Goal: Task Accomplishment & Management: Complete application form

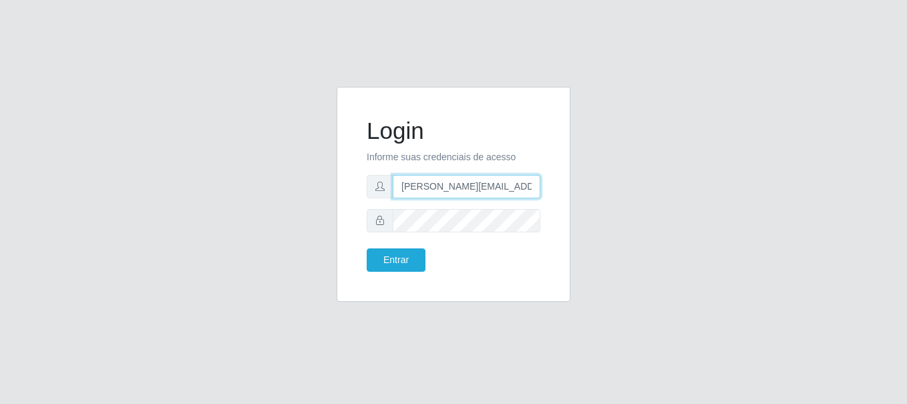
type input "[PERSON_NAME][EMAIL_ADDRESS][PERSON_NAME][DOMAIN_NAME]"
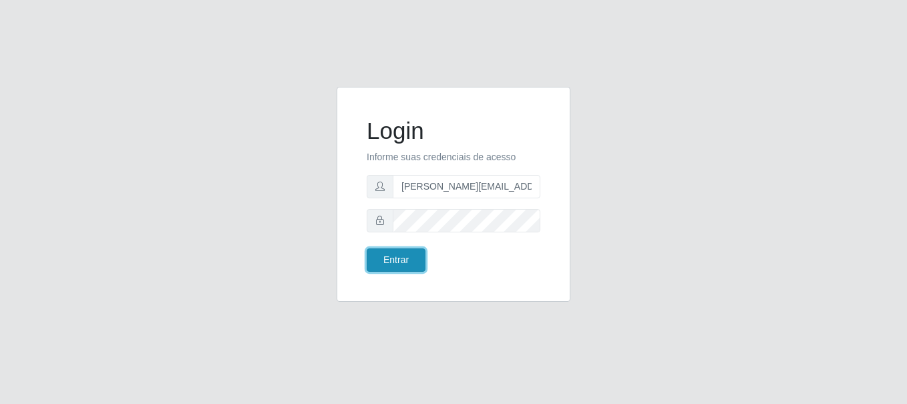
click at [396, 260] on button "Entrar" at bounding box center [396, 260] width 59 height 23
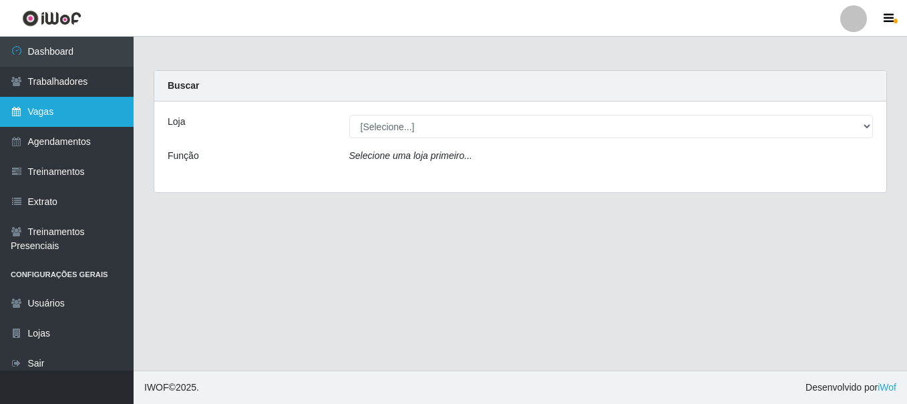
click at [67, 112] on link "Vagas" at bounding box center [67, 112] width 134 height 30
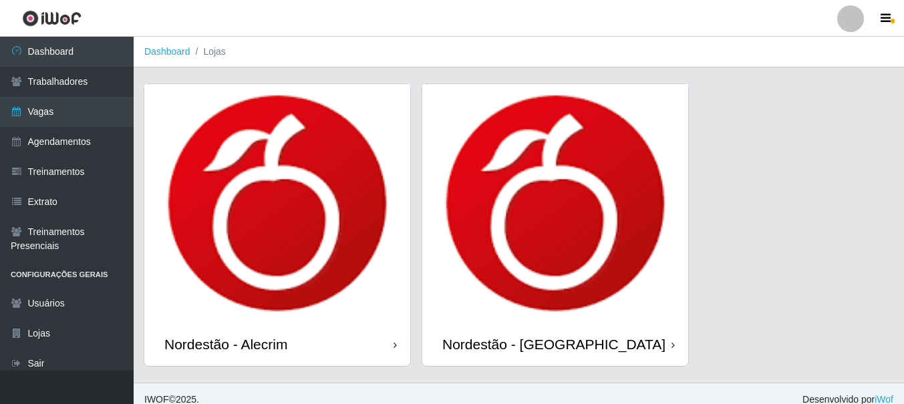
click at [229, 344] on div "Nordestão - Alecrim" at bounding box center [225, 344] width 123 height 17
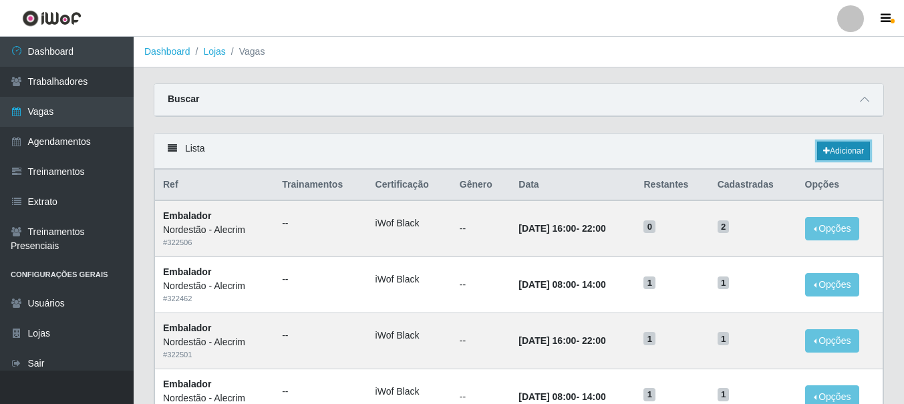
click at [842, 152] on link "Adicionar" at bounding box center [843, 151] width 53 height 19
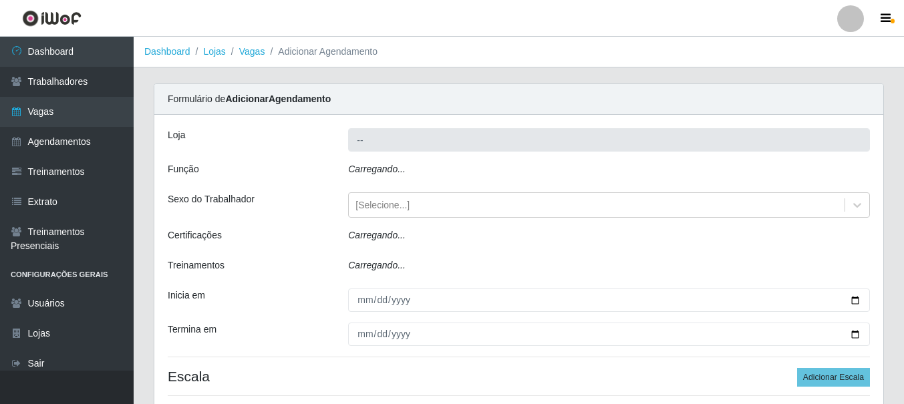
type input "Nordestão - Alecrim"
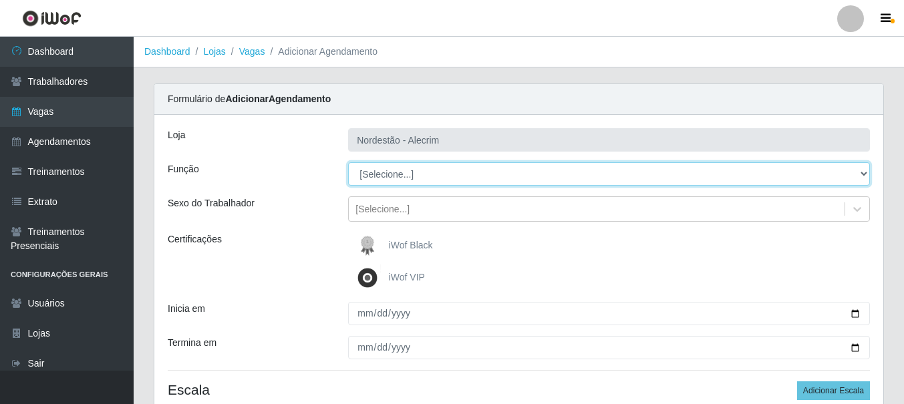
select select "1"
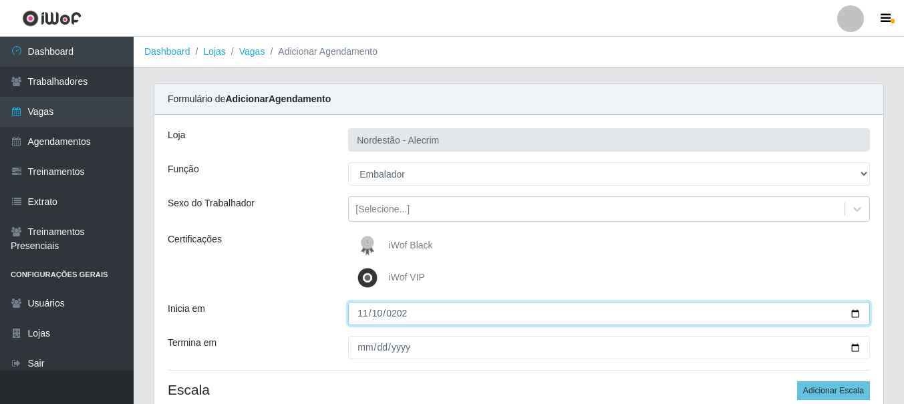
type input "[DATE]"
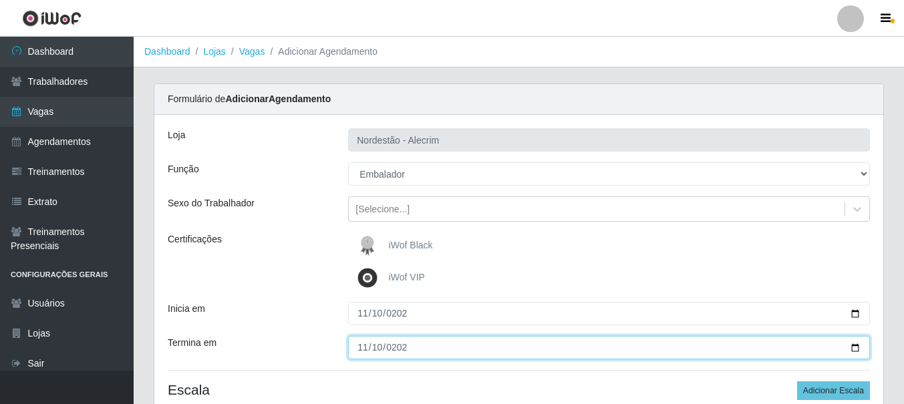
type input "[DATE]"
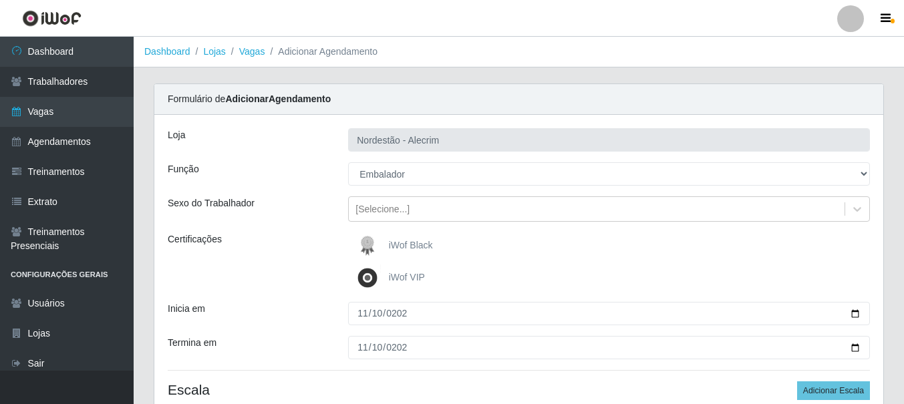
click at [609, 246] on div "iWof Black" at bounding box center [609, 246] width 522 height 27
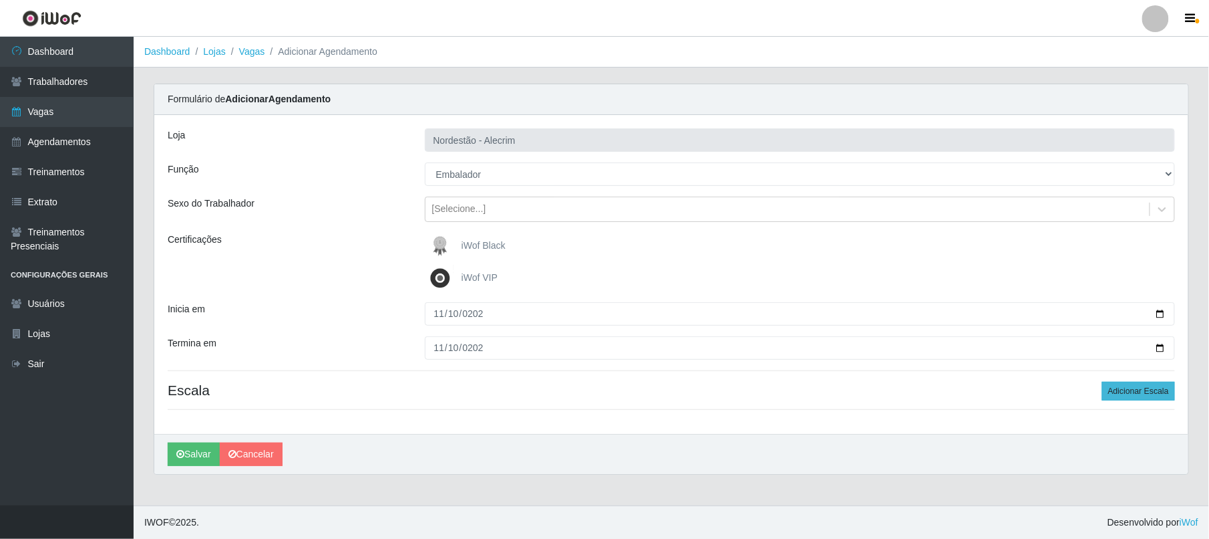
click at [907, 392] on button "Adicionar Escala" at bounding box center [1139, 391] width 73 height 19
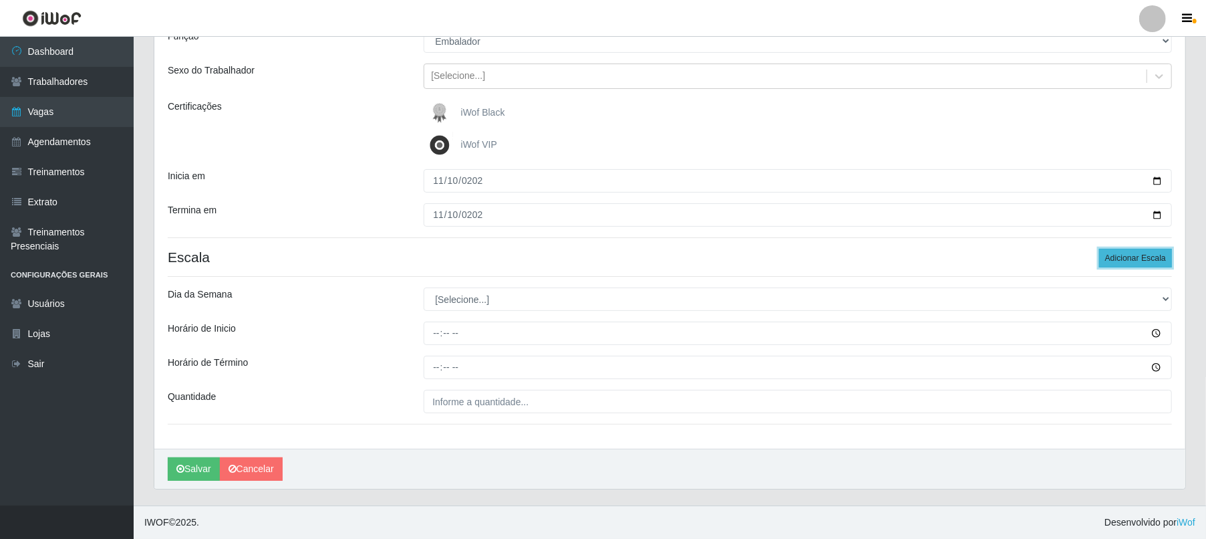
scroll to position [135, 0]
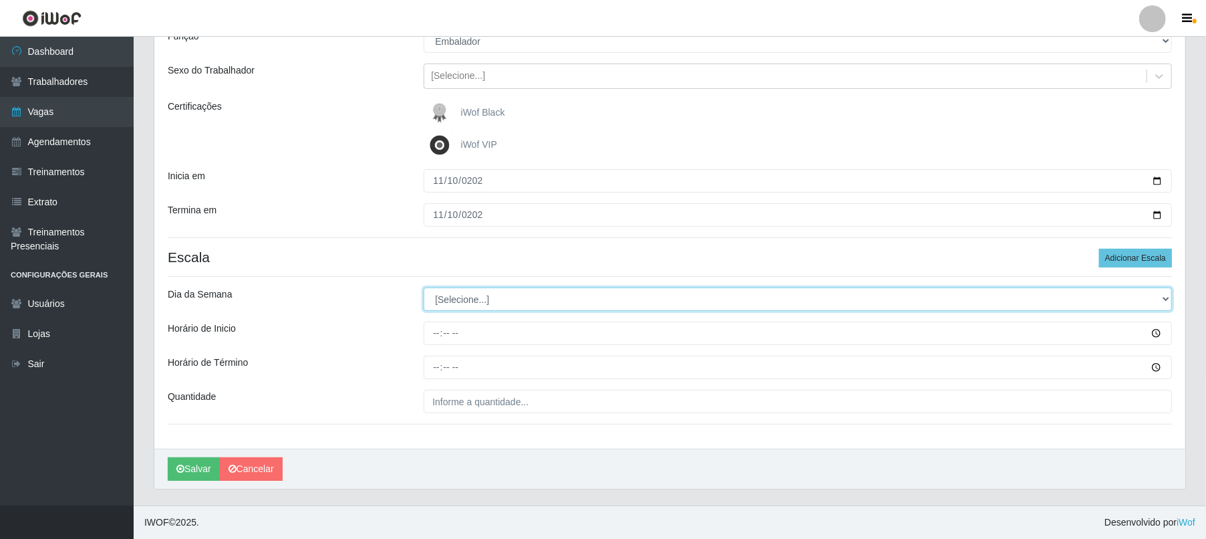
select select "1"
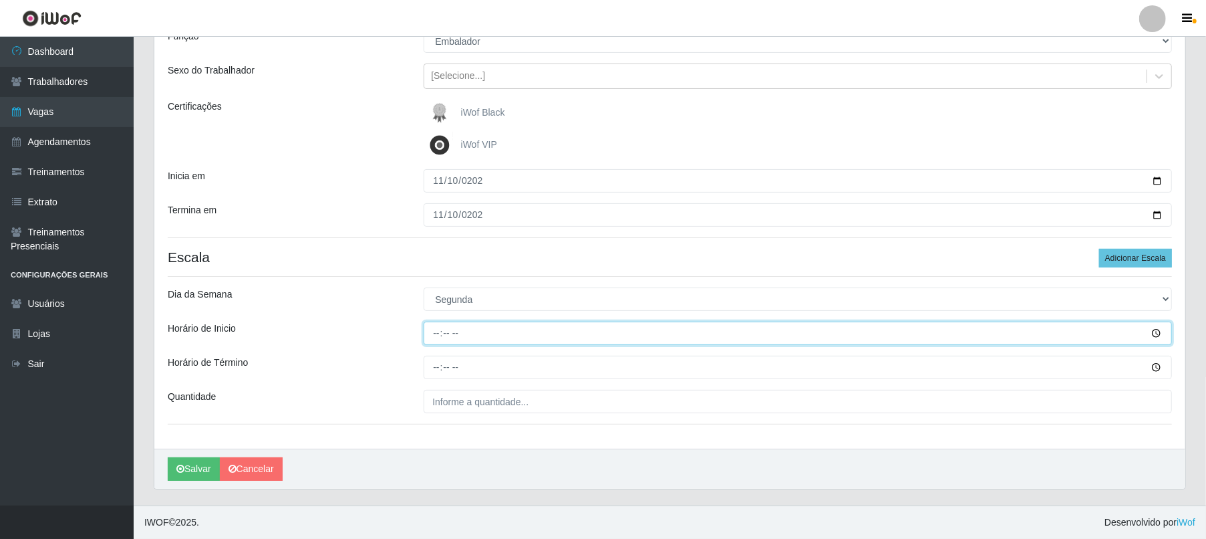
type input "08:00"
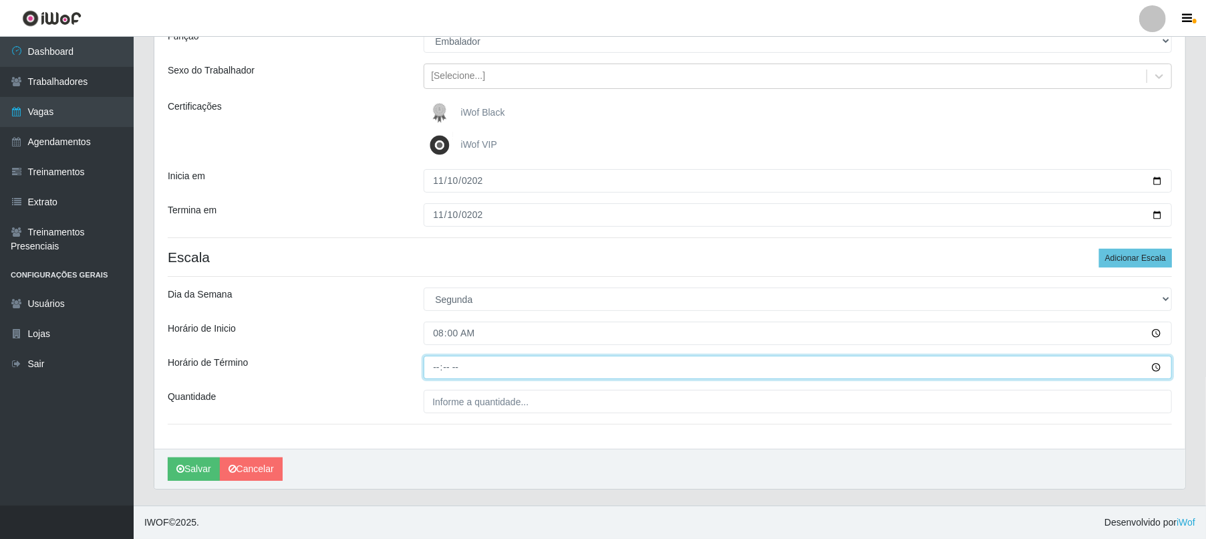
type input "14:00"
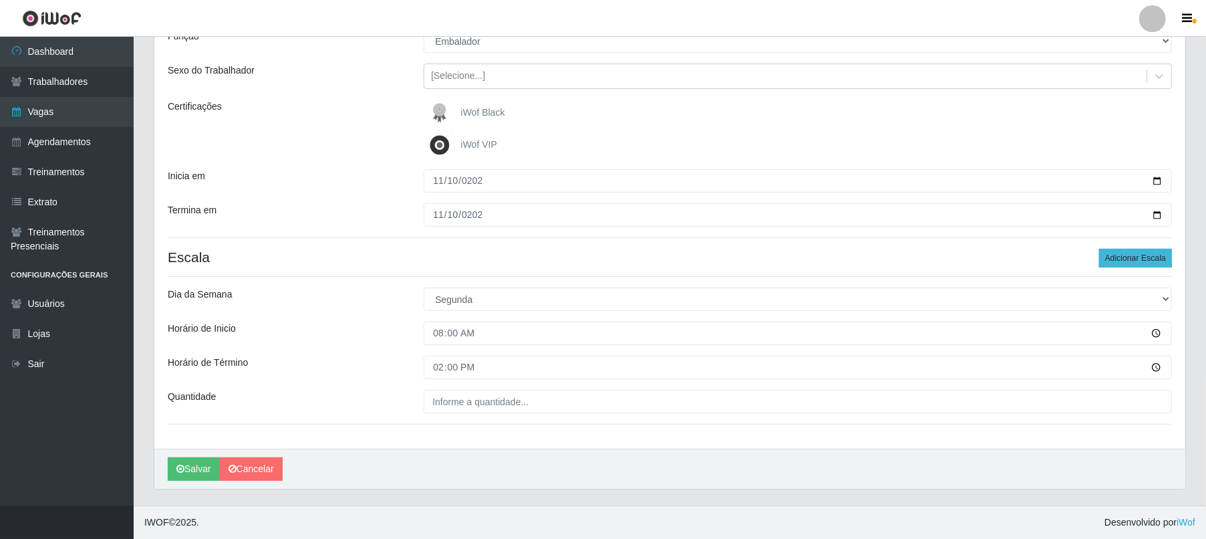
click at [907, 257] on button "Adicionar Escala" at bounding box center [1135, 258] width 73 height 19
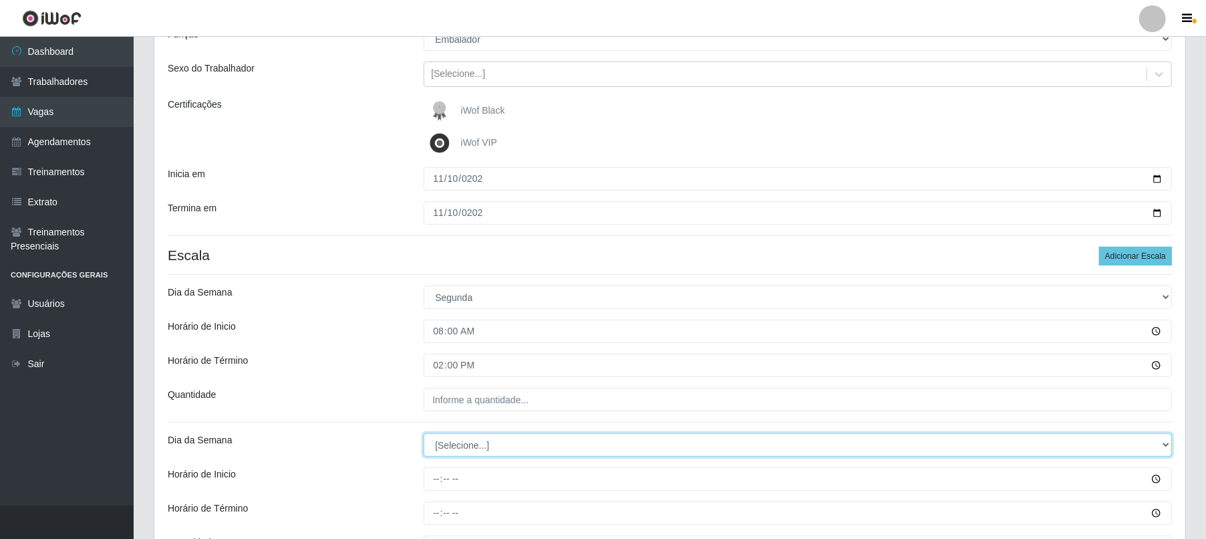
select select "1"
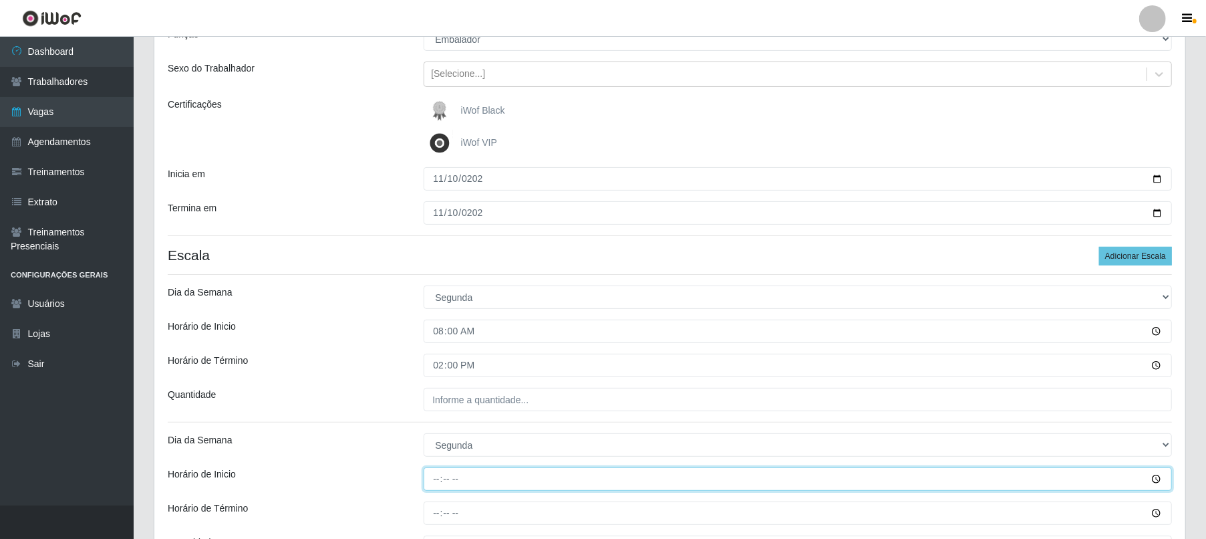
type input "16:00"
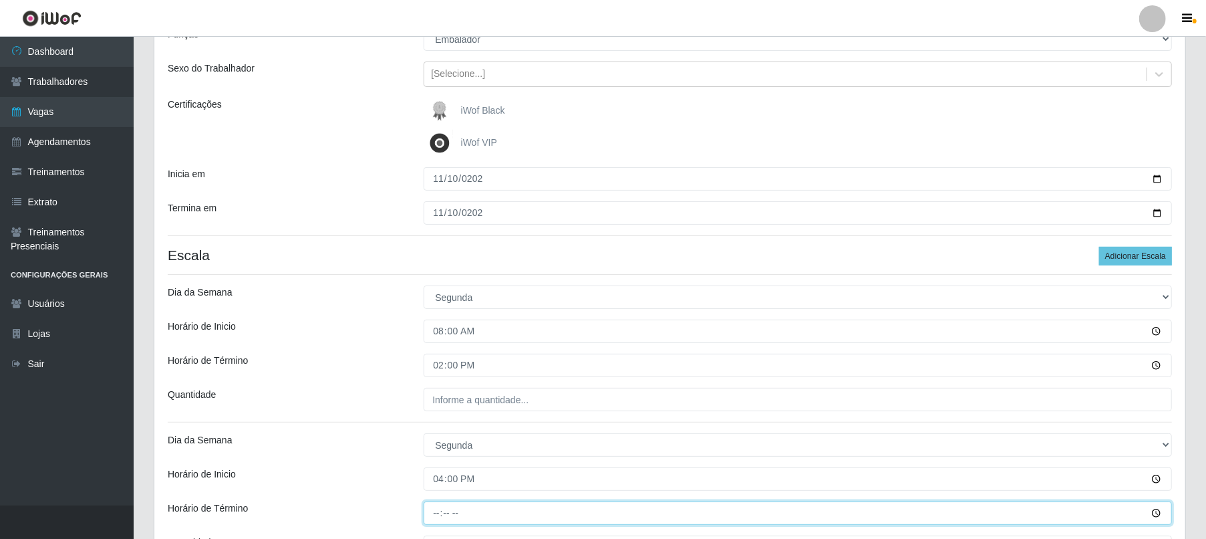
type input "22:00"
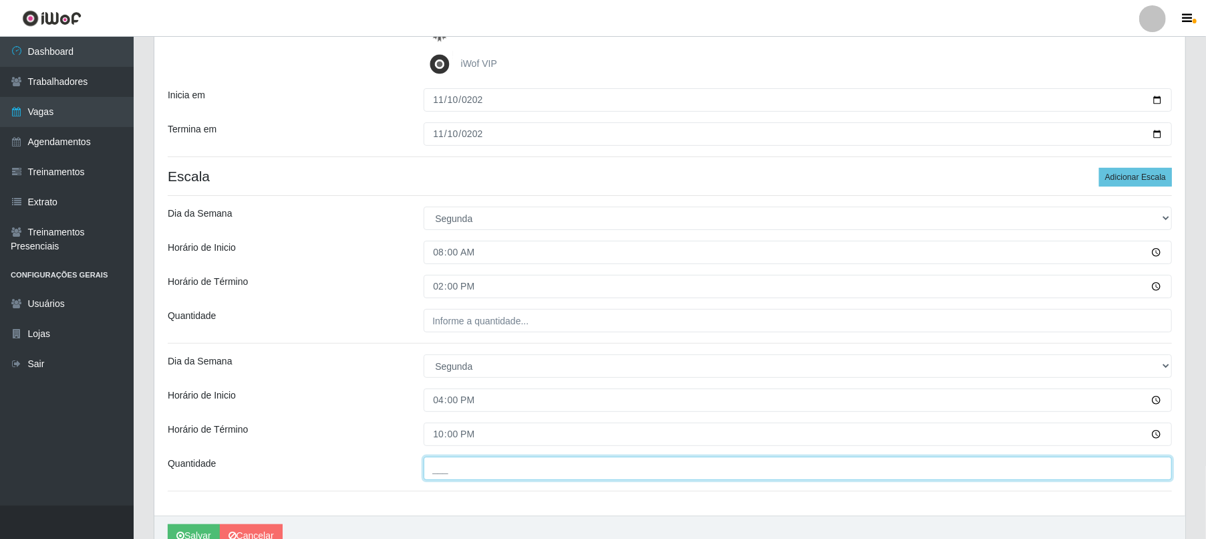
type input "___"
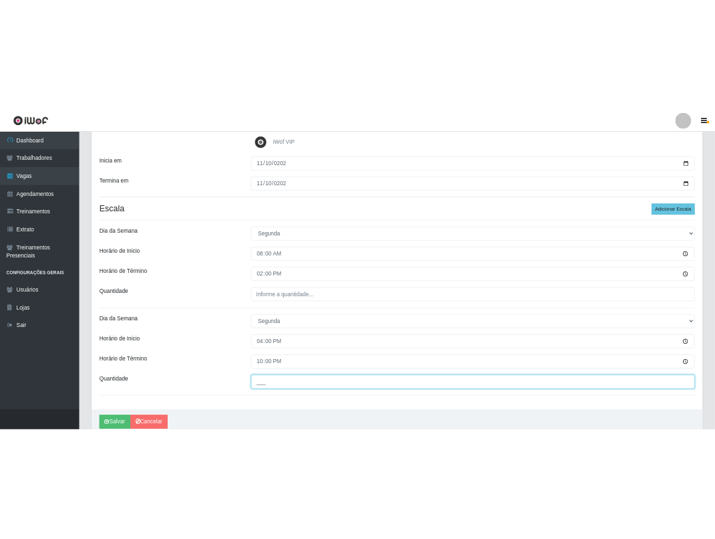
scroll to position [225, 0]
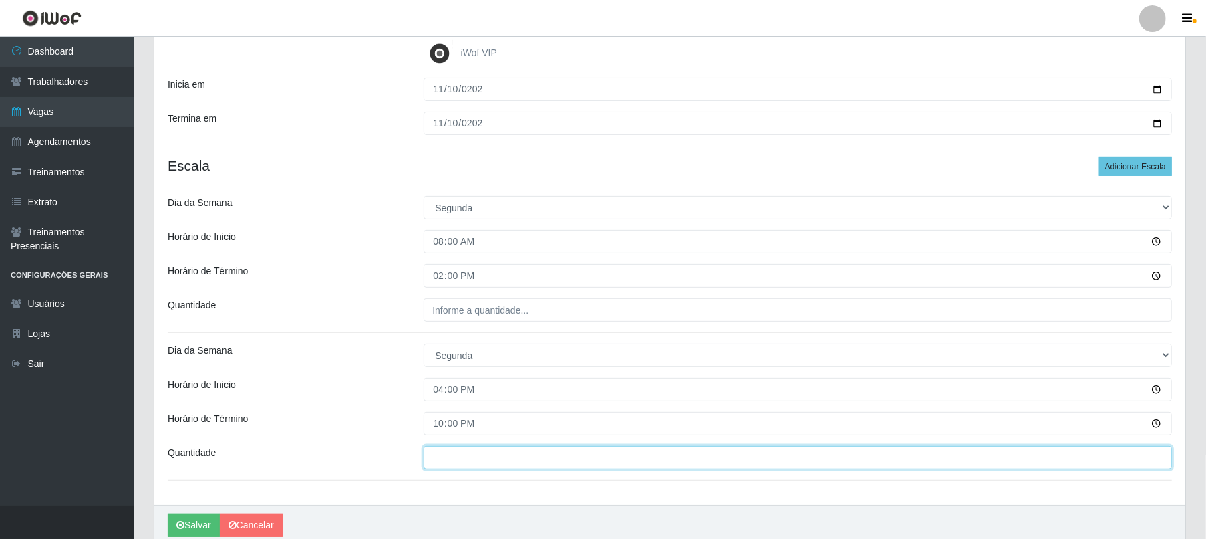
click at [458, 404] on input "___" at bounding box center [798, 457] width 748 height 23
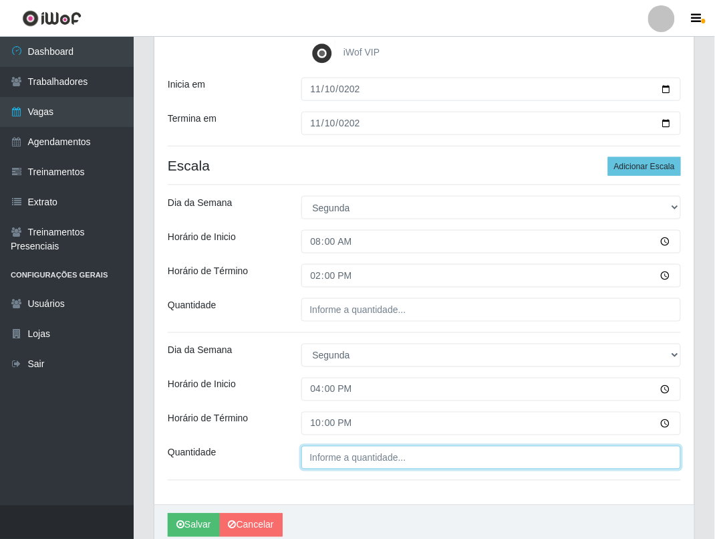
type input "___"
